Goal: Task Accomplishment & Management: Manage account settings

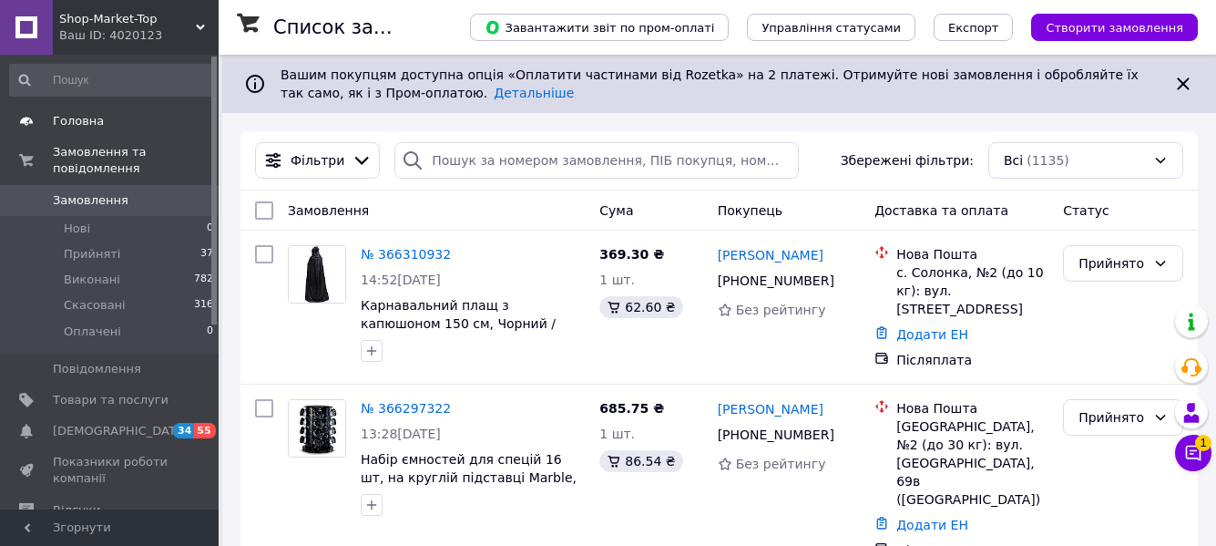
click at [82, 117] on span "Головна" at bounding box center [78, 121] width 51 height 16
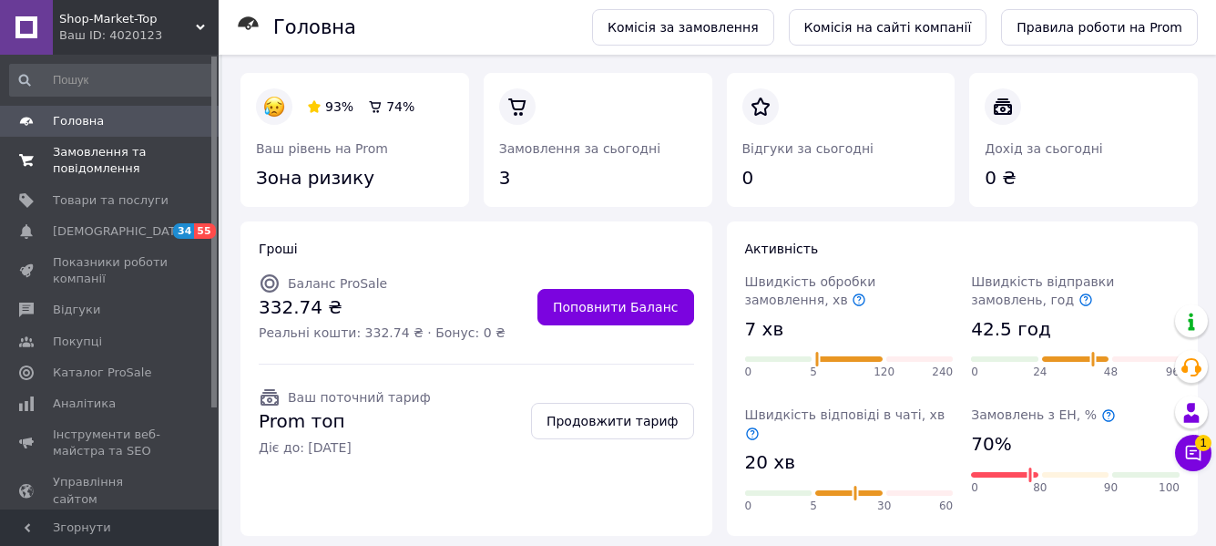
click at [90, 150] on span "Замовлення та повідомлення" at bounding box center [111, 160] width 116 height 33
